Goal: Task Accomplishment & Management: Manage account settings

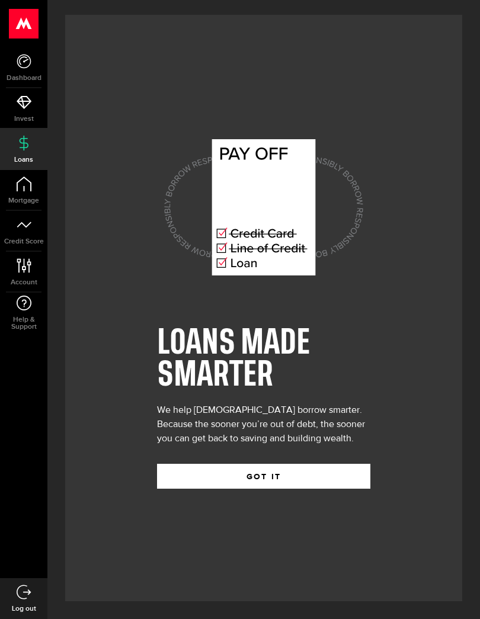
scroll to position [17, 0]
click at [329, 489] on button "GOT IT" at bounding box center [263, 476] width 213 height 25
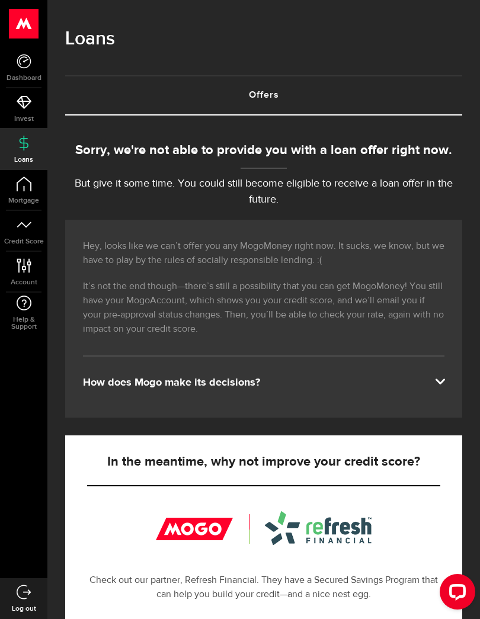
click at [24, 66] on icon at bounding box center [24, 61] width 15 height 15
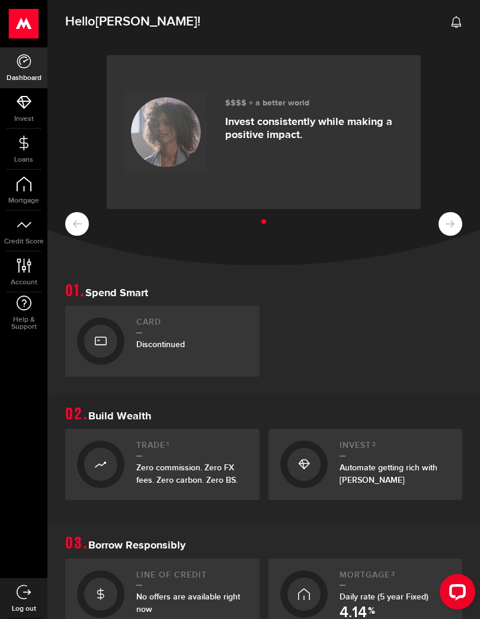
click at [21, 109] on icon at bounding box center [24, 102] width 15 height 15
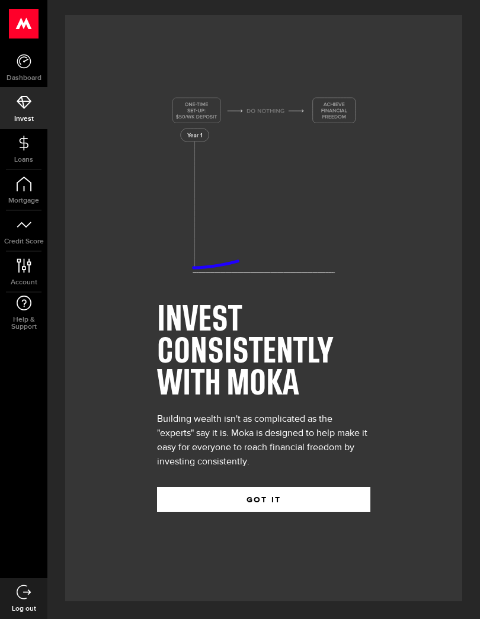
click at [18, 151] on link "Loans" at bounding box center [23, 149] width 47 height 40
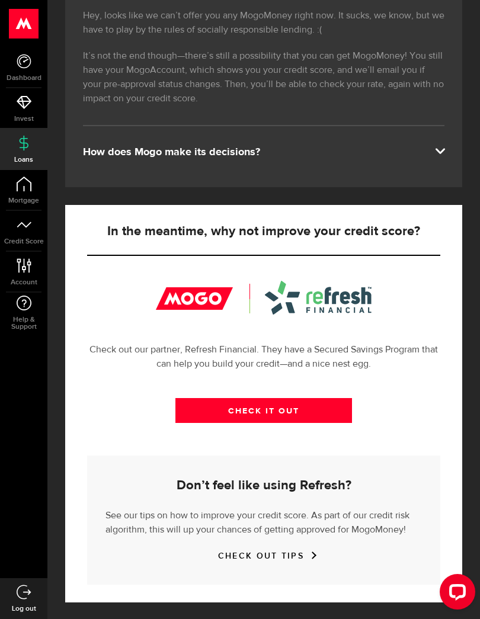
scroll to position [229, 0]
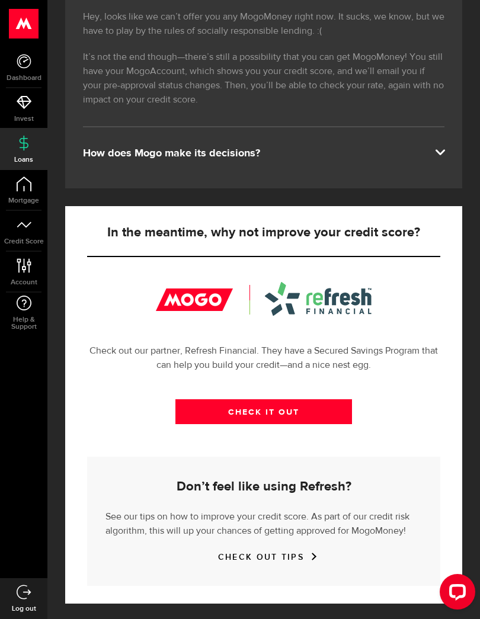
click at [341, 411] on link "CHECK IT OUT" at bounding box center [263, 411] width 177 height 25
